Goal: Task Accomplishment & Management: Manage account settings

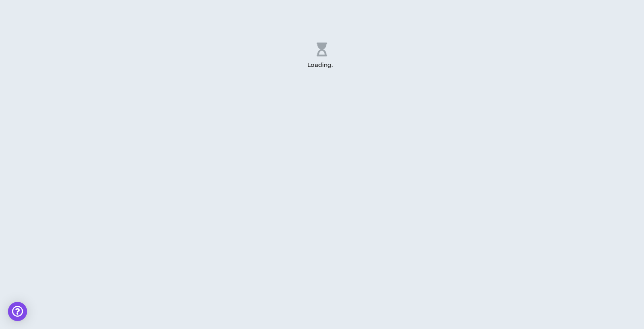
select select "US"
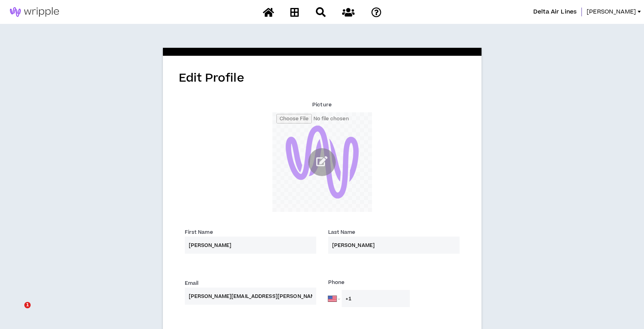
select select "US"
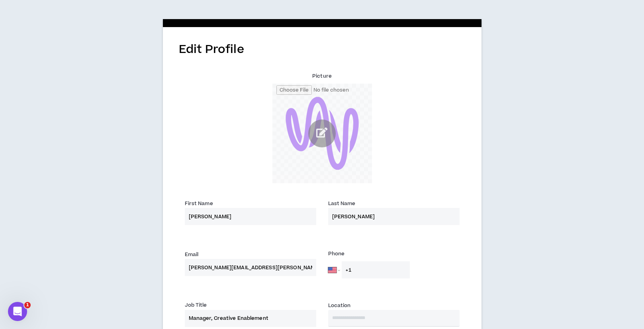
scroll to position [34, 0]
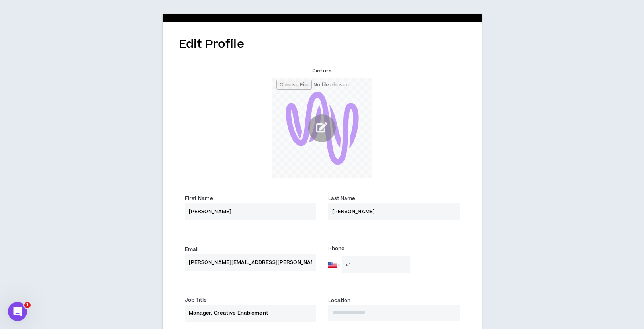
click at [353, 211] on input "[PERSON_NAME]" at bounding box center [393, 211] width 131 height 17
type input "[PERSON_NAME]"
click at [432, 178] on div "Picture" at bounding box center [322, 117] width 287 height 129
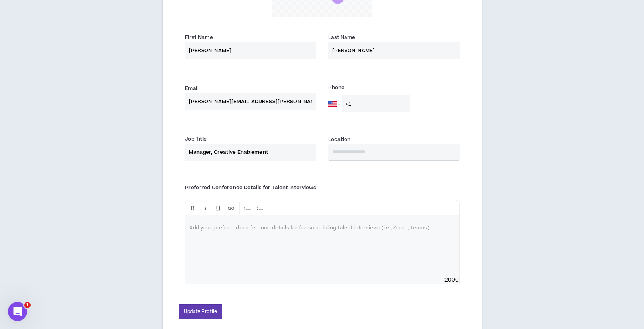
scroll to position [204, 0]
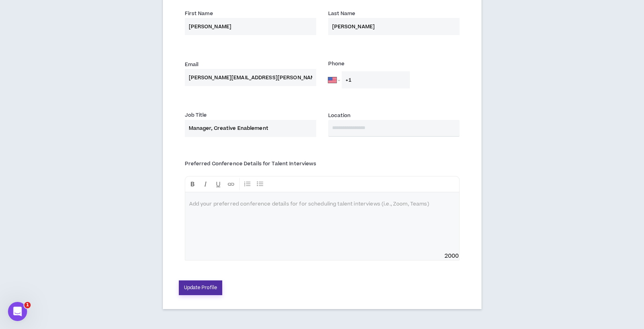
drag, startPoint x: 190, startPoint y: 294, endPoint x: 202, endPoint y: 295, distance: 12.4
click at [190, 294] on button "Update Profile" at bounding box center [201, 287] width 44 height 15
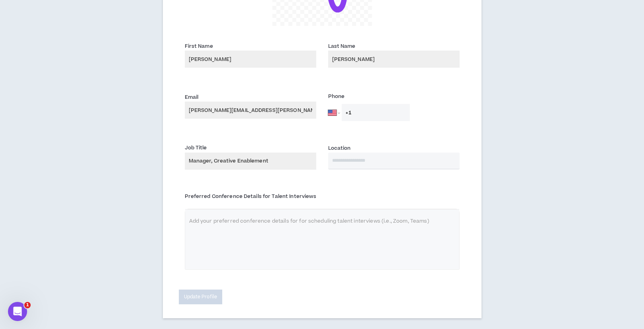
scroll to position [195, 0]
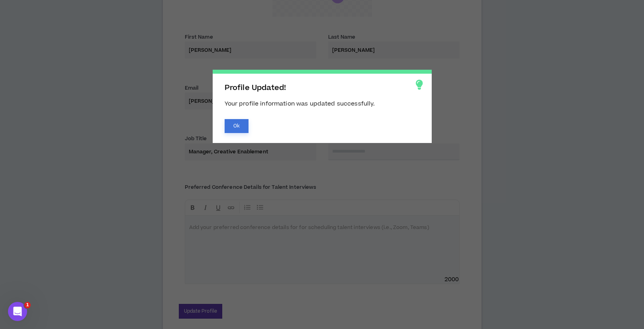
click at [231, 126] on button "Ok" at bounding box center [237, 126] width 24 height 14
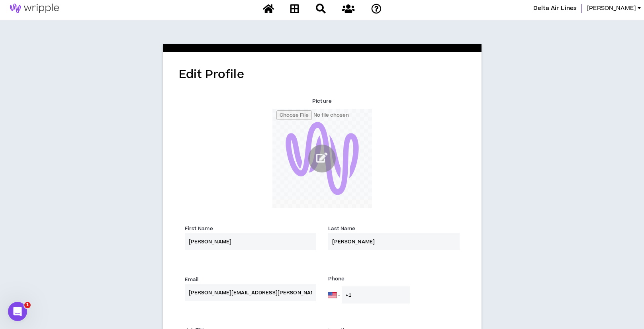
scroll to position [0, 0]
